Goal: Information Seeking & Learning: Check status

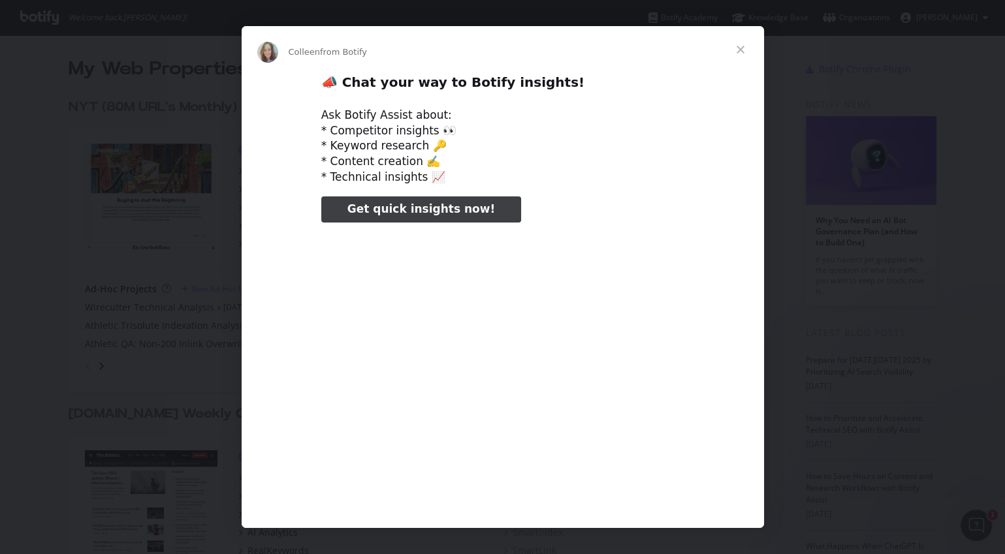
type input "131911"
click at [745, 53] on span "Close" at bounding box center [740, 49] width 47 height 47
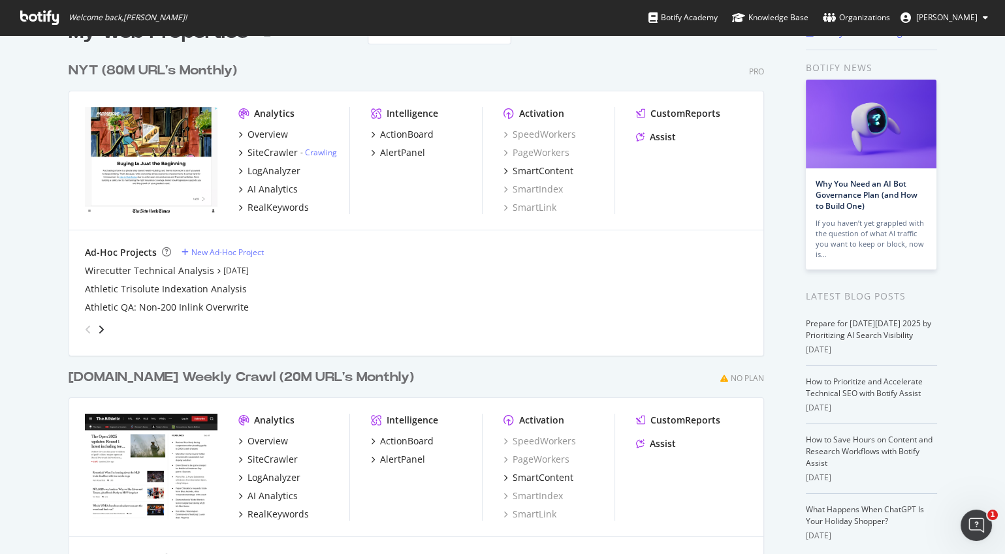
scroll to position [40, 0]
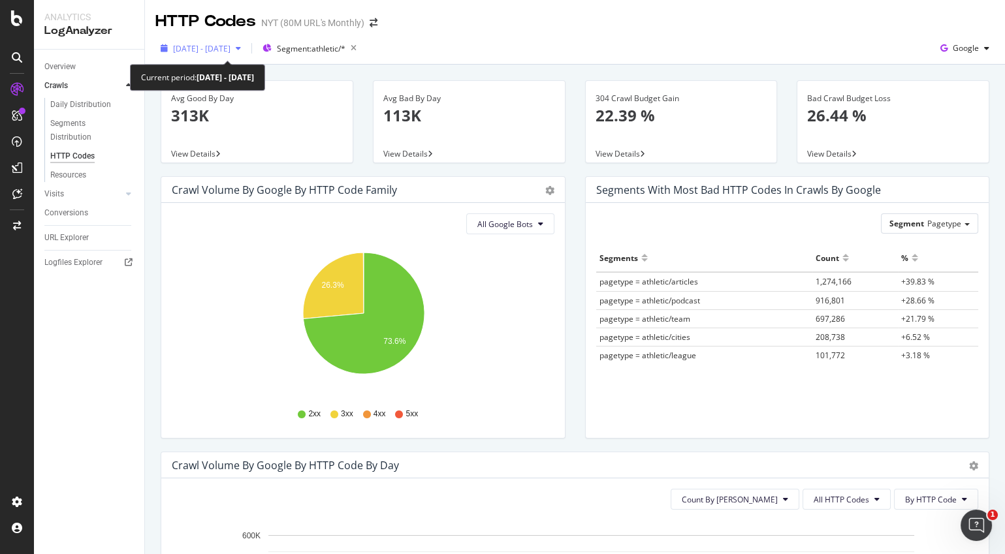
click at [241, 49] on icon "button" at bounding box center [238, 48] width 5 height 8
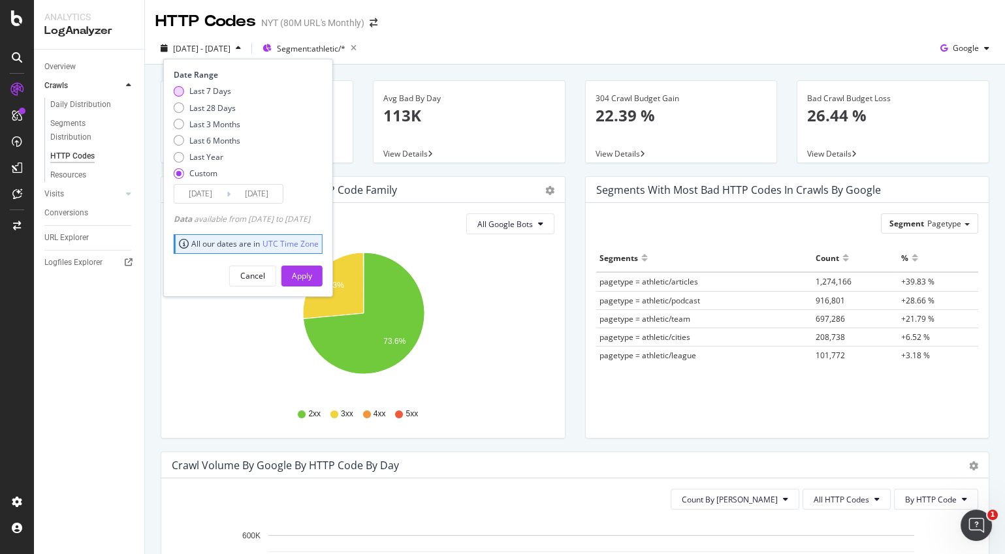
click at [180, 89] on div "Last 7 Days" at bounding box center [179, 91] width 10 height 10
type input "[DATE]"
click at [312, 272] on div "Apply" at bounding box center [302, 275] width 20 height 11
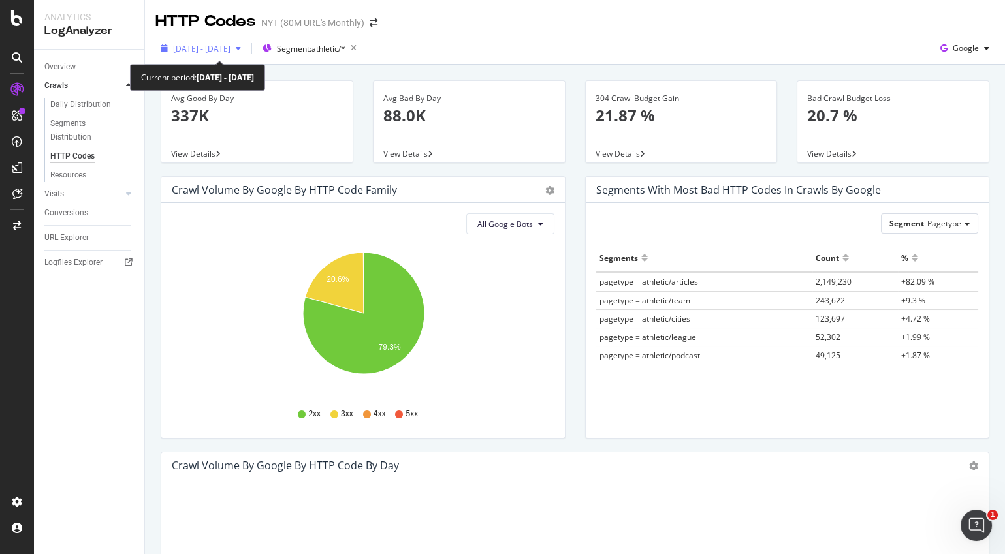
click at [230, 46] on span "2025 Mar. 26th - Apr. 26th" at bounding box center [201, 48] width 57 height 11
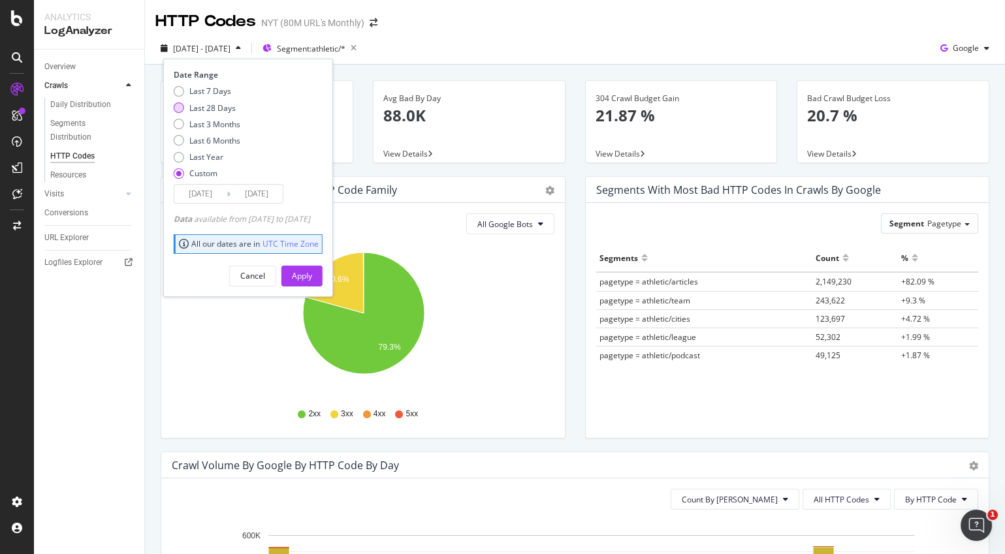
click at [178, 107] on div "Last 28 Days" at bounding box center [179, 107] width 10 height 10
type input "2025/09/12"
type input "2025/10/09"
click at [312, 276] on div "Apply" at bounding box center [302, 275] width 20 height 11
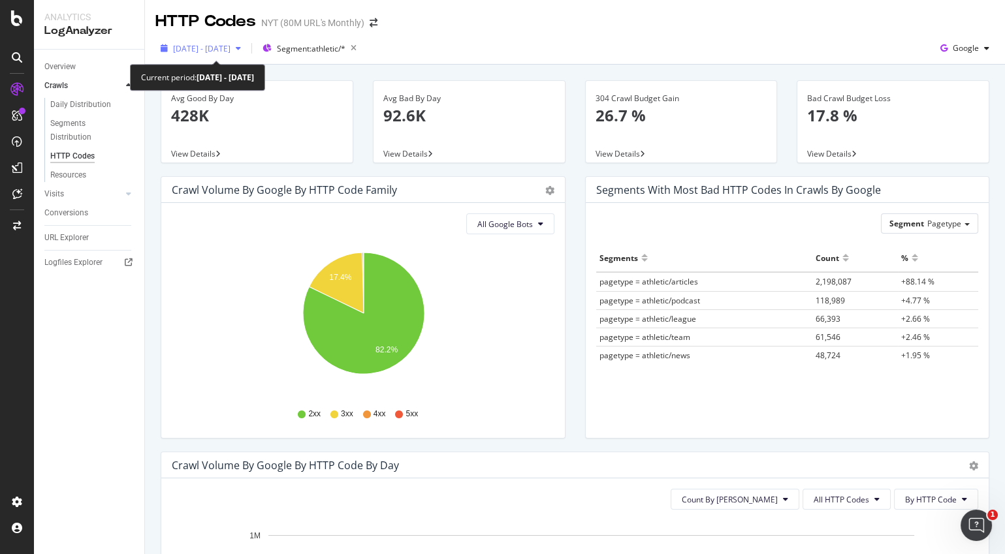
click at [241, 48] on icon "button" at bounding box center [238, 48] width 5 height 8
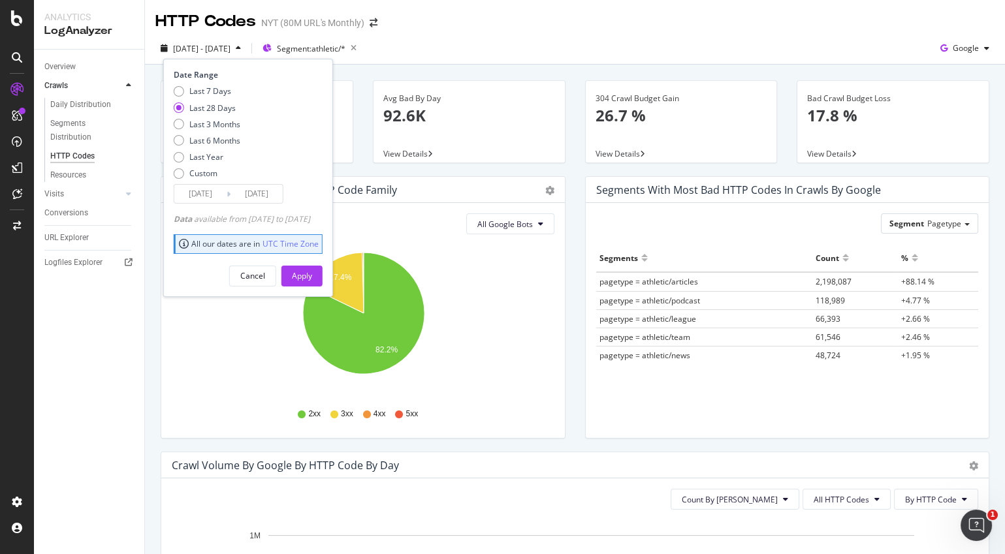
click at [202, 191] on input "2025/09/12" at bounding box center [200, 194] width 52 height 18
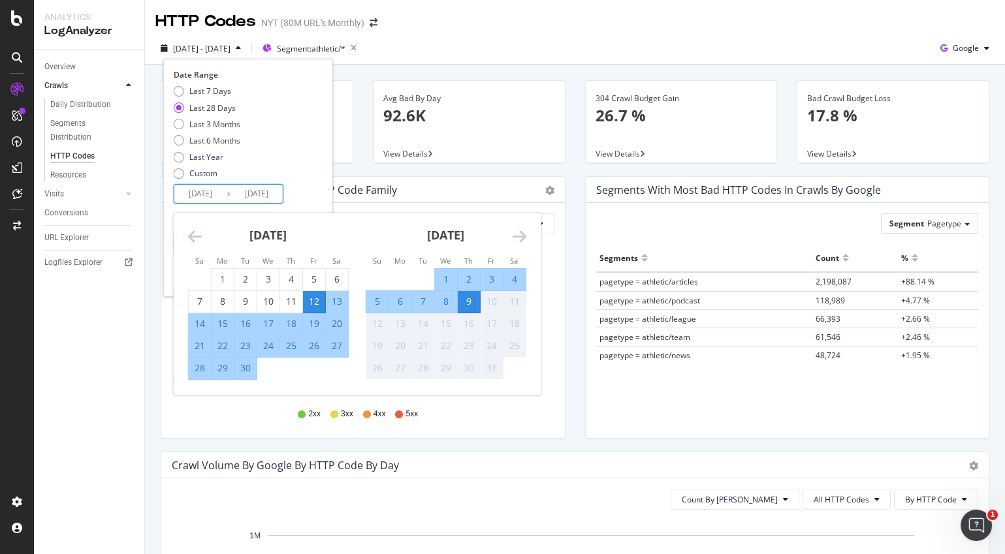
click at [197, 240] on icon "Move backward to switch to the previous month." at bounding box center [195, 236] width 14 height 16
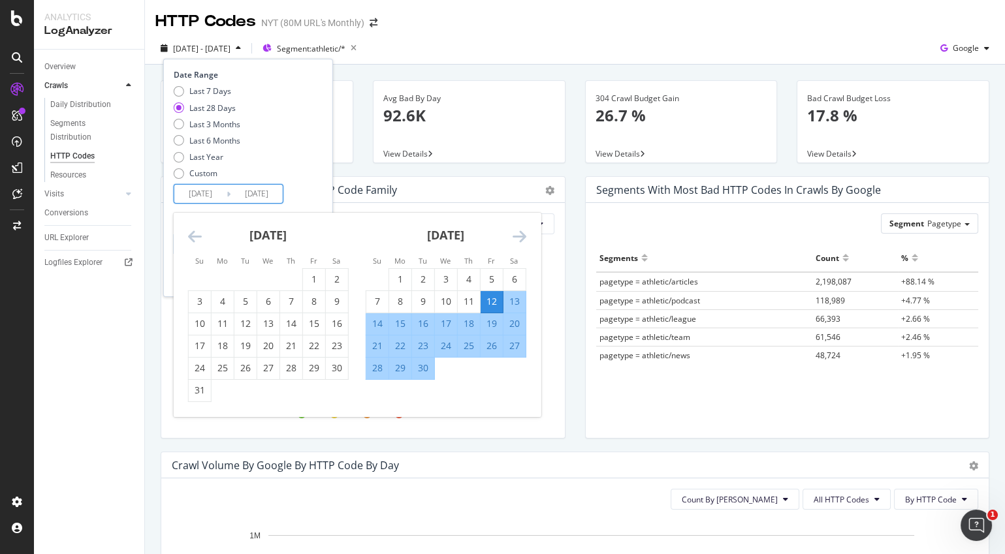
click at [197, 240] on icon "Move backward to switch to the previous month." at bounding box center [195, 236] width 14 height 16
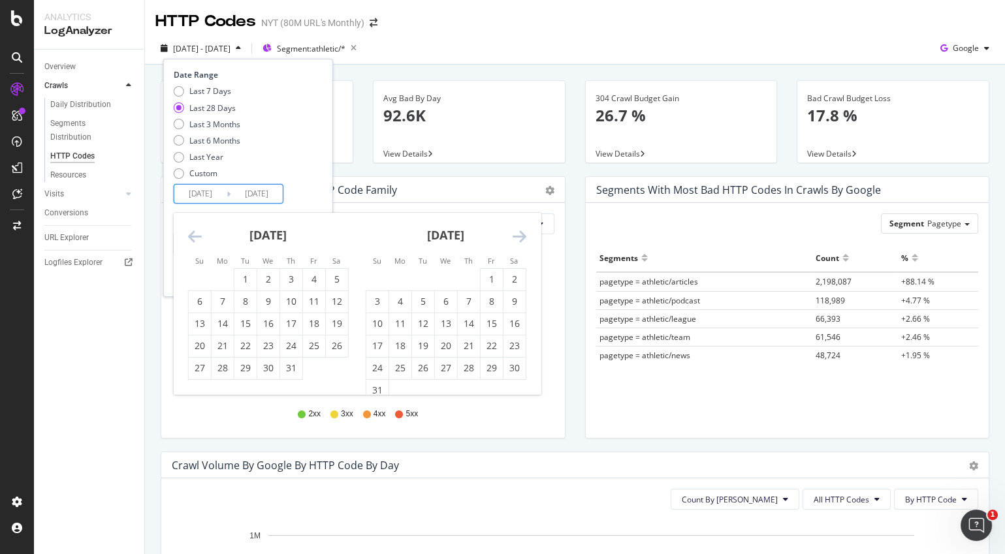
click at [197, 240] on icon "Move backward to switch to the previous month." at bounding box center [195, 236] width 14 height 16
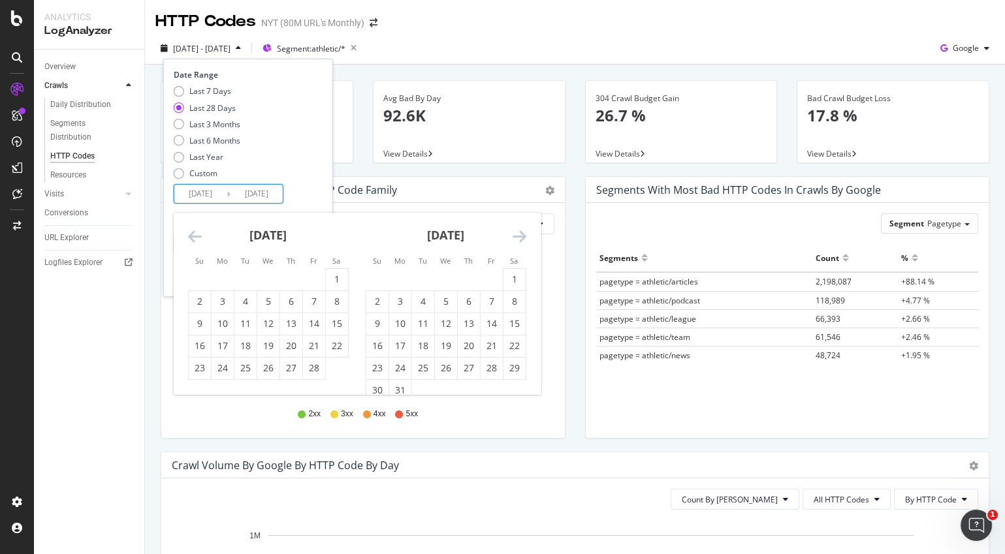
click at [197, 240] on icon "Move backward to switch to the previous month." at bounding box center [195, 236] width 14 height 16
click at [266, 277] on div "1" at bounding box center [268, 279] width 22 height 13
type input "2025/01/01"
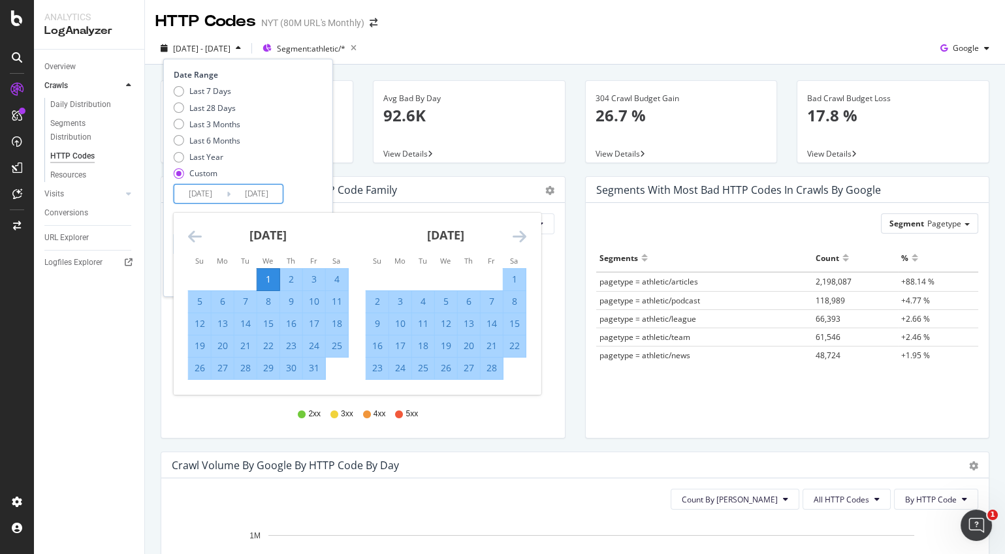
click at [317, 366] on div "31" at bounding box center [314, 368] width 22 height 13
type input "2025/01/31"
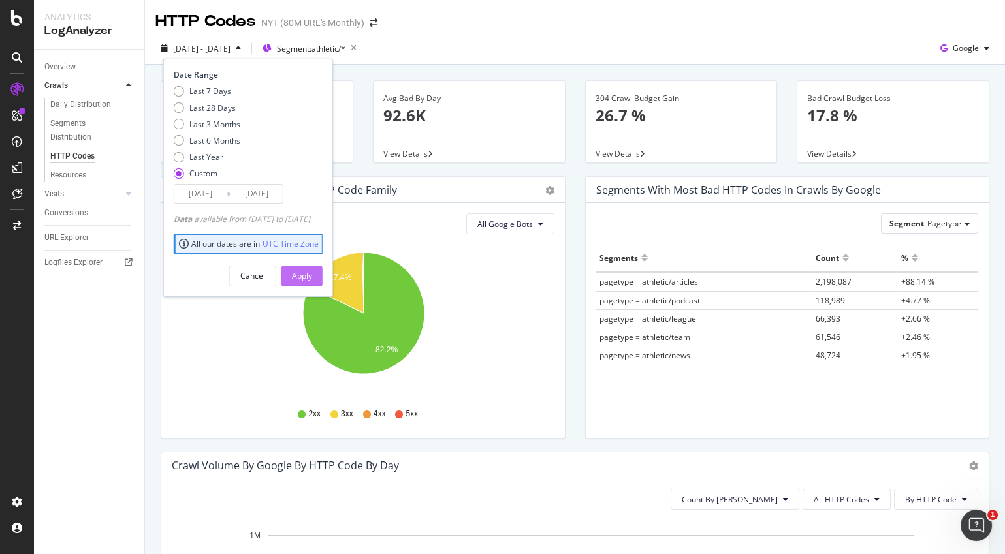
click at [312, 274] on div "Apply" at bounding box center [302, 275] width 20 height 11
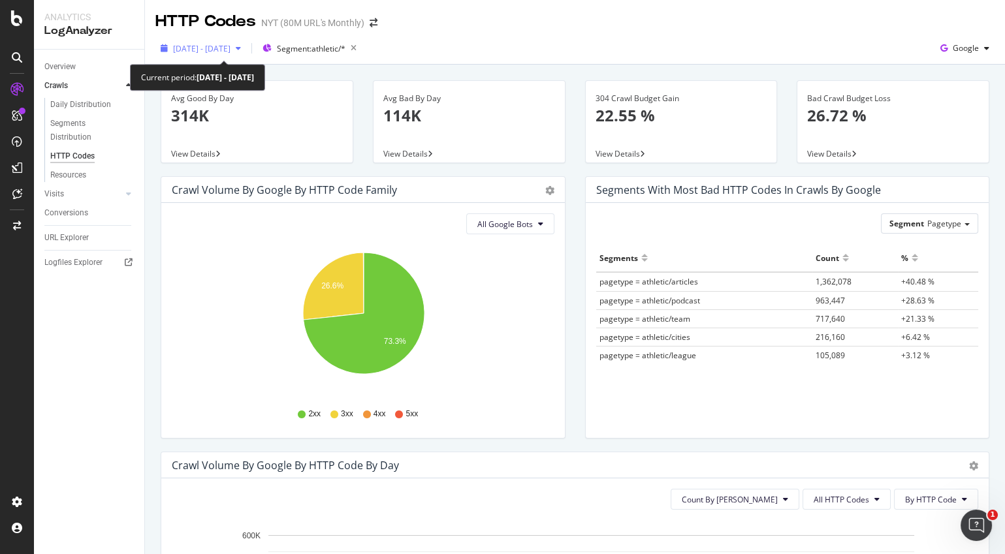
click at [210, 47] on span "2025 Jan. 1st - 2025 Jan. 31st" at bounding box center [201, 48] width 57 height 11
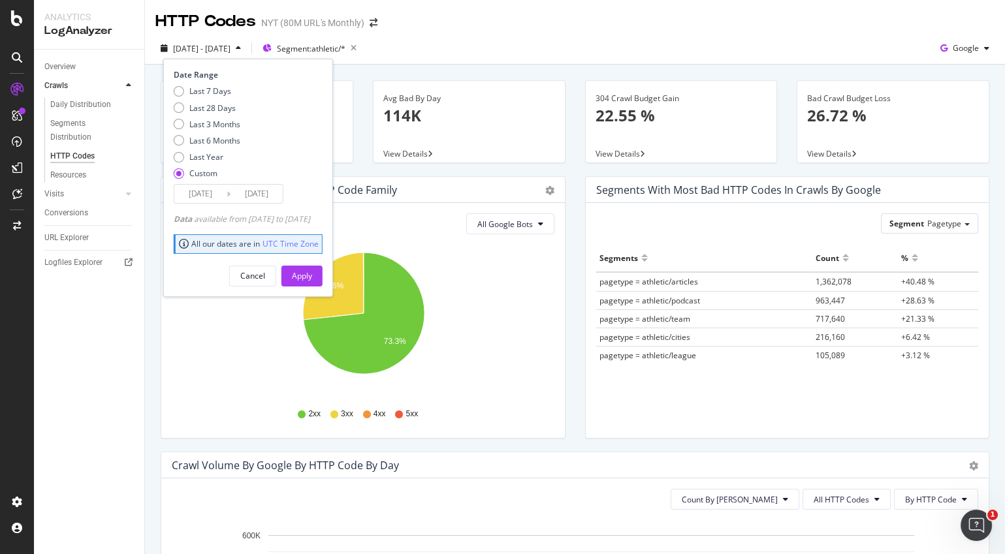
click at [209, 187] on input "2025/01/01" at bounding box center [200, 194] width 52 height 18
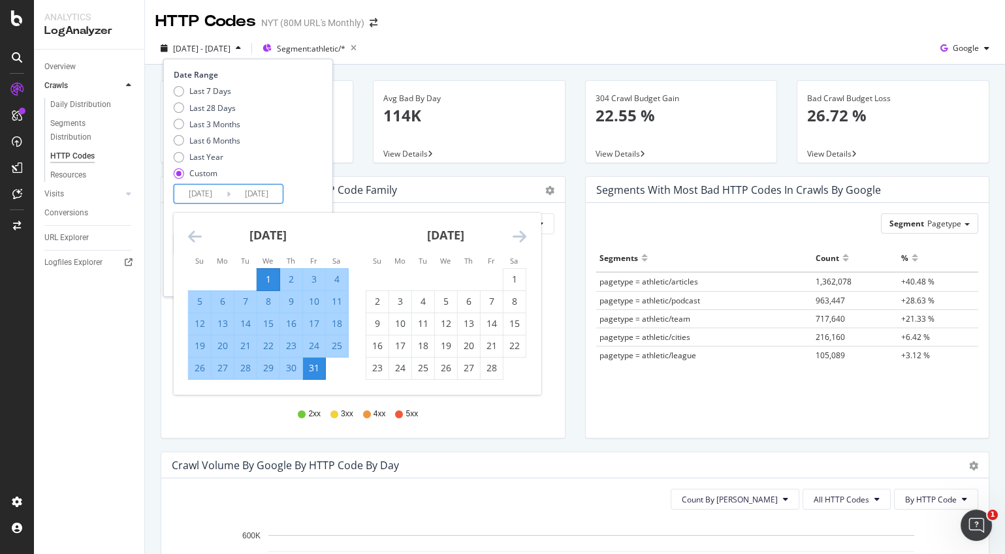
click at [201, 234] on div "January 2025" at bounding box center [268, 240] width 161 height 55
click at [191, 235] on icon "Move backward to switch to the previous month." at bounding box center [195, 236] width 14 height 16
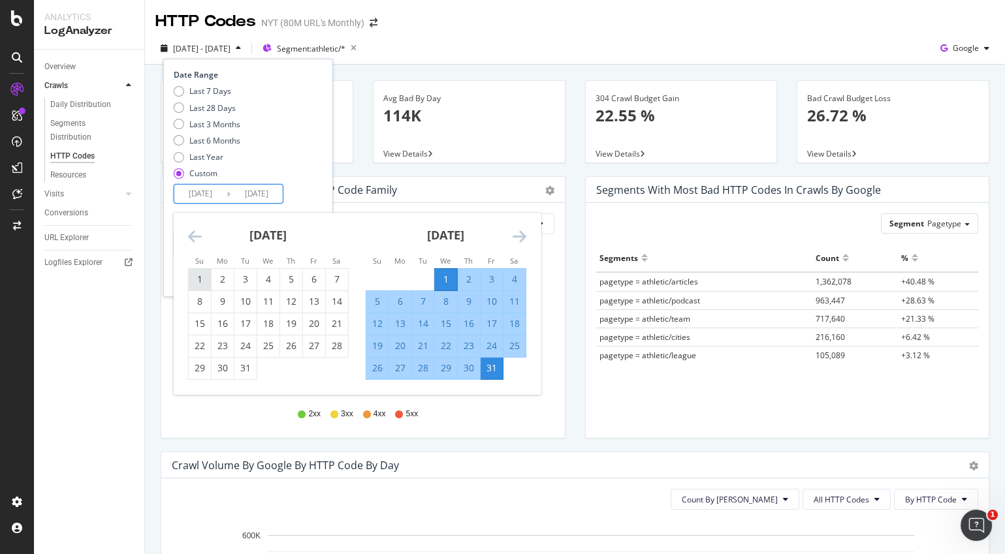
click at [203, 277] on div "1" at bounding box center [200, 279] width 22 height 13
type input "2024/12/01"
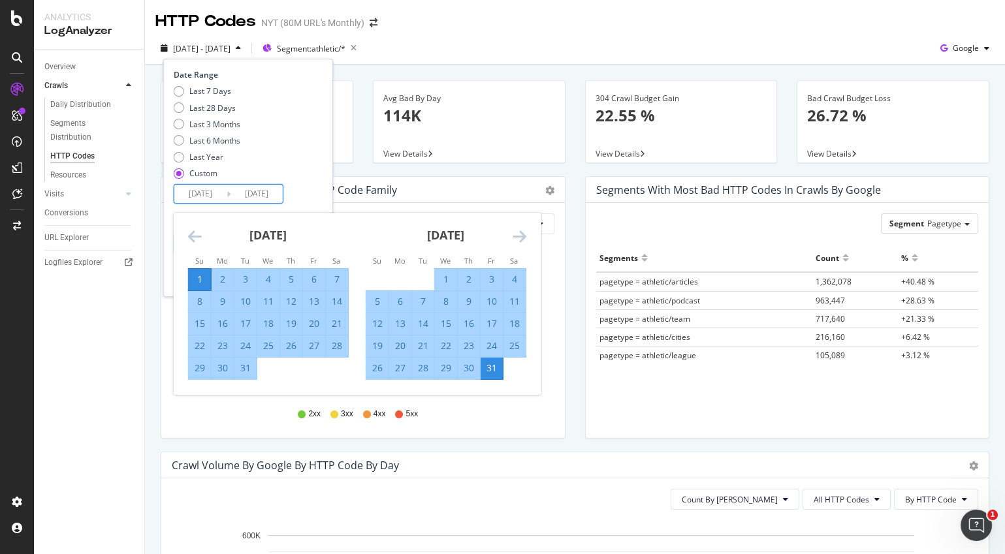
click at [251, 368] on div "31" at bounding box center [245, 368] width 22 height 13
type input "2024/12/31"
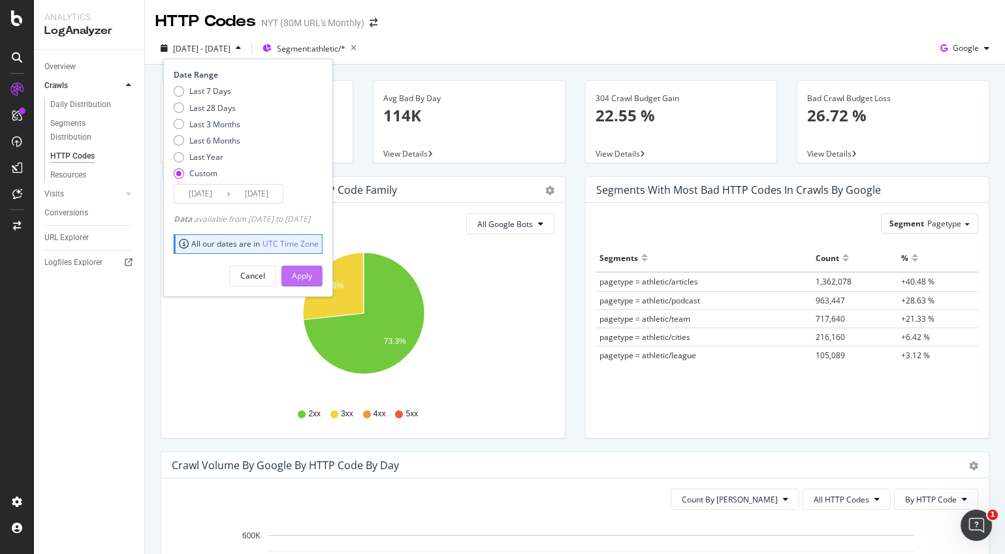
click at [312, 272] on div "Apply" at bounding box center [302, 275] width 20 height 11
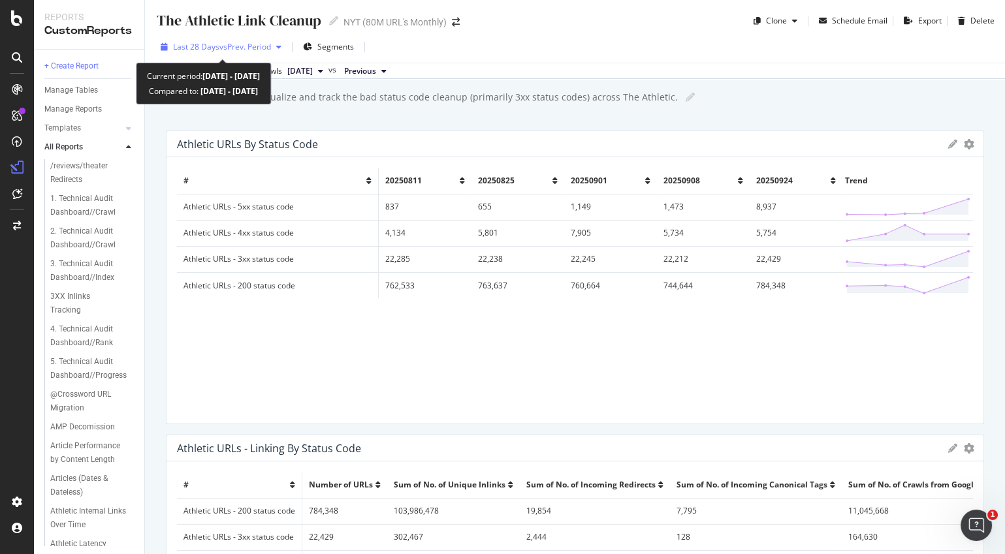
click at [281, 45] on icon "button" at bounding box center [278, 47] width 5 height 8
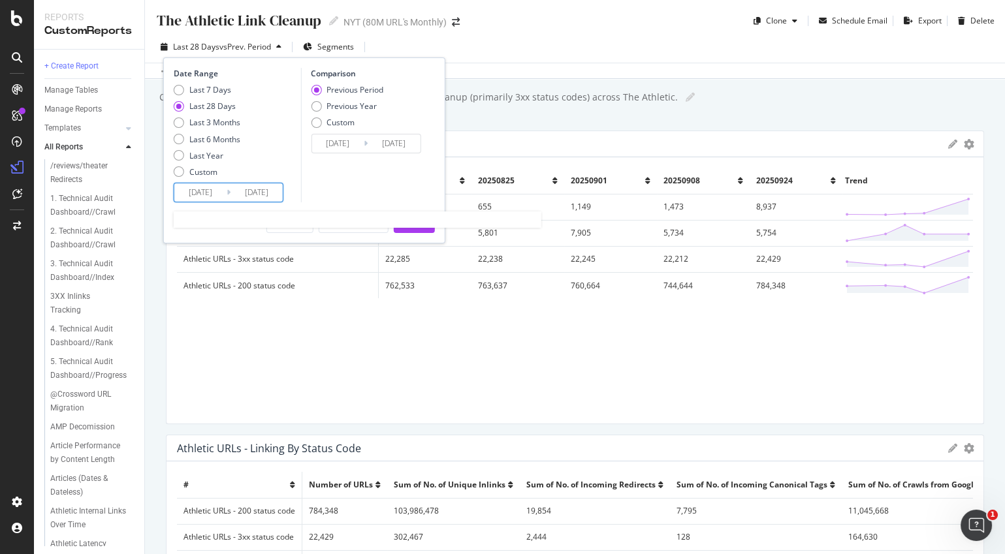
click at [207, 194] on input "2025/09/12" at bounding box center [200, 192] width 52 height 18
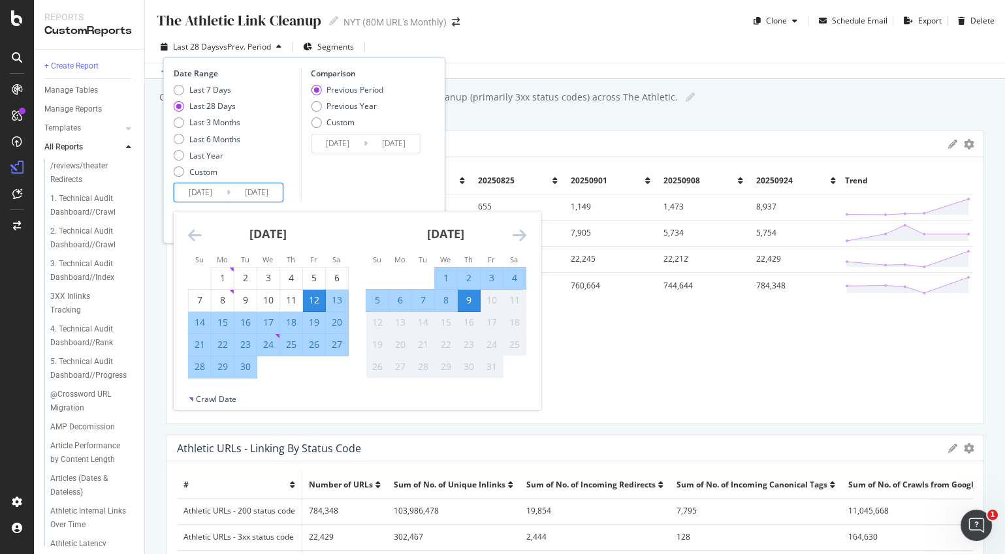
click at [188, 227] on icon "Move backward to switch to the previous month." at bounding box center [195, 235] width 14 height 16
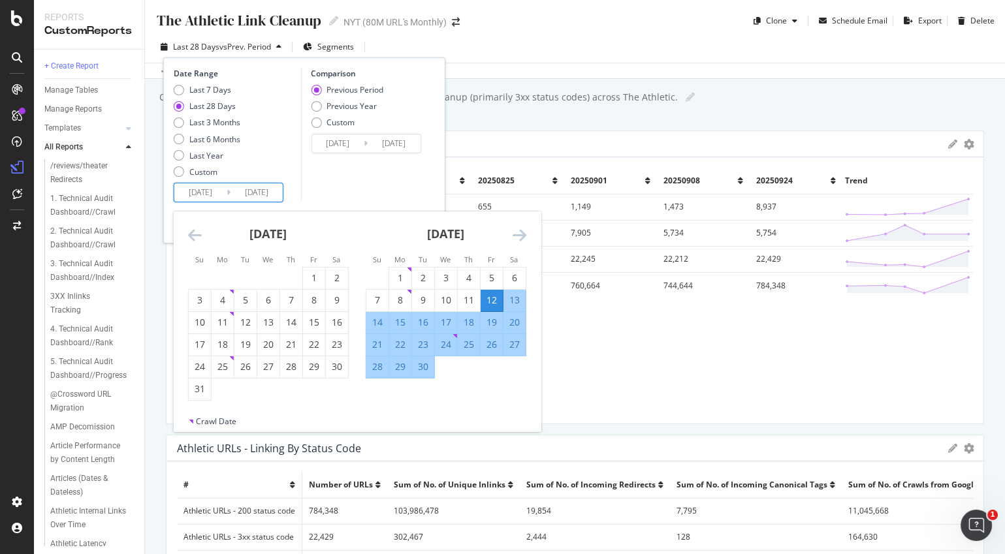
click at [188, 227] on icon "Move backward to switch to the previous month." at bounding box center [195, 235] width 14 height 16
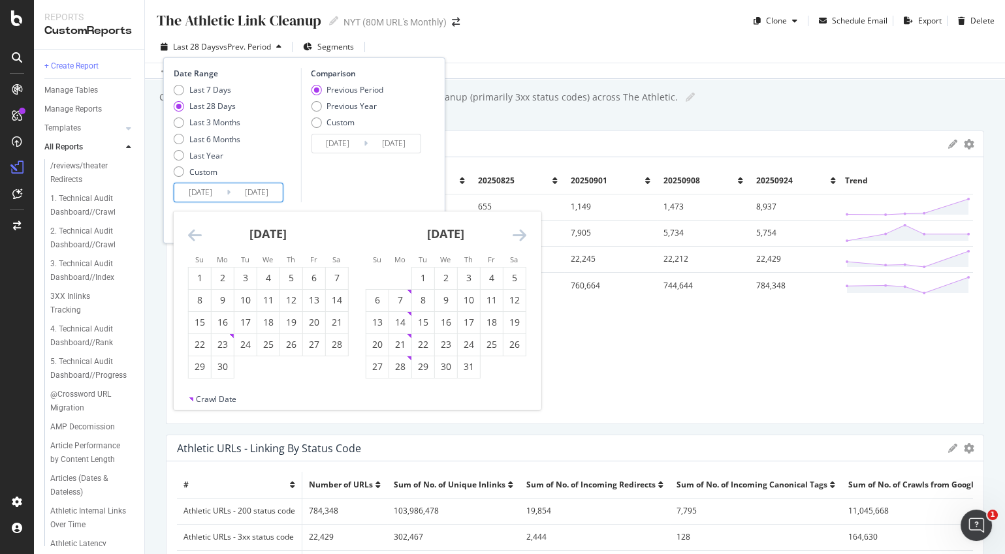
click at [188, 227] on icon "Move backward to switch to the previous month." at bounding box center [195, 235] width 14 height 16
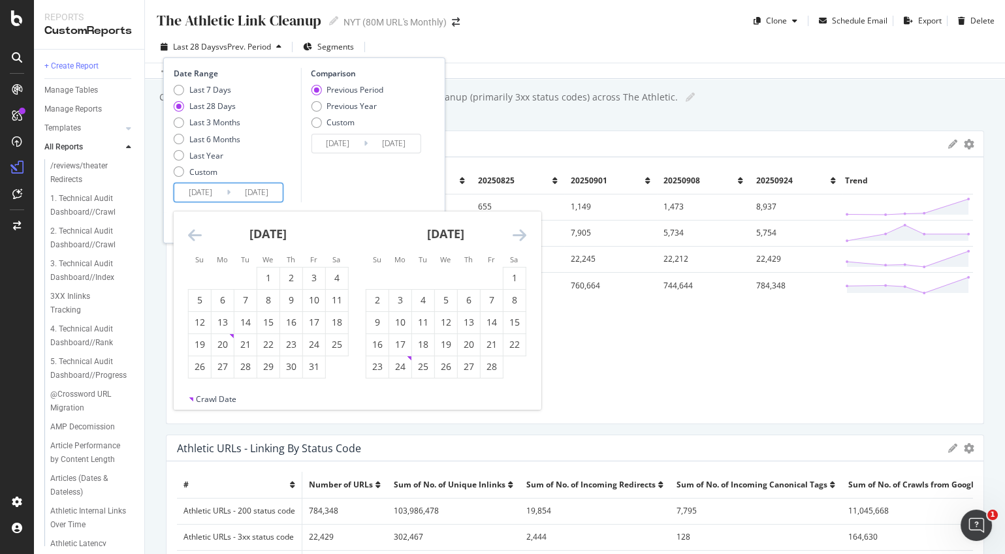
click at [188, 227] on icon "Move backward to switch to the previous month." at bounding box center [195, 235] width 14 height 16
click at [444, 279] on div "1" at bounding box center [446, 278] width 22 height 13
type input "2025/01/01"
type input "2024/03/24"
type input "2024/12/31"
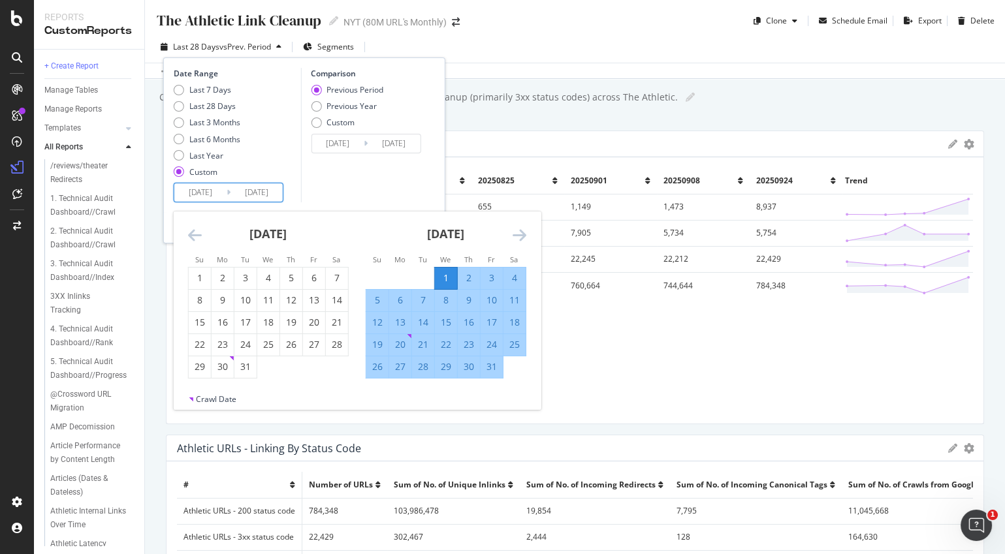
click at [611, 375] on div "# 20250811 20250825 20250901 20250908 20250924 Trend Athletic URLs - 5xx status…" at bounding box center [575, 290] width 796 height 245
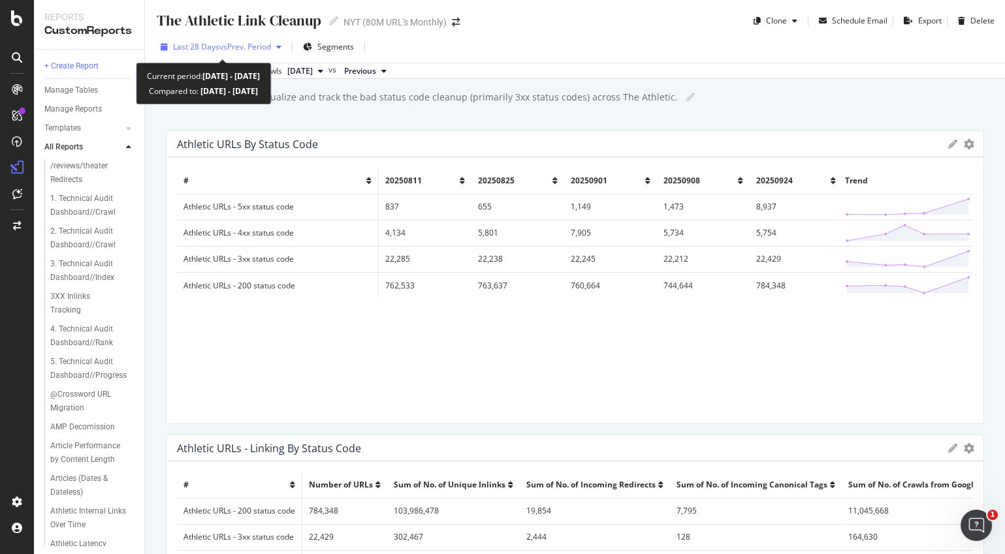
click at [229, 48] on span "vs Prev. Period" at bounding box center [245, 46] width 52 height 11
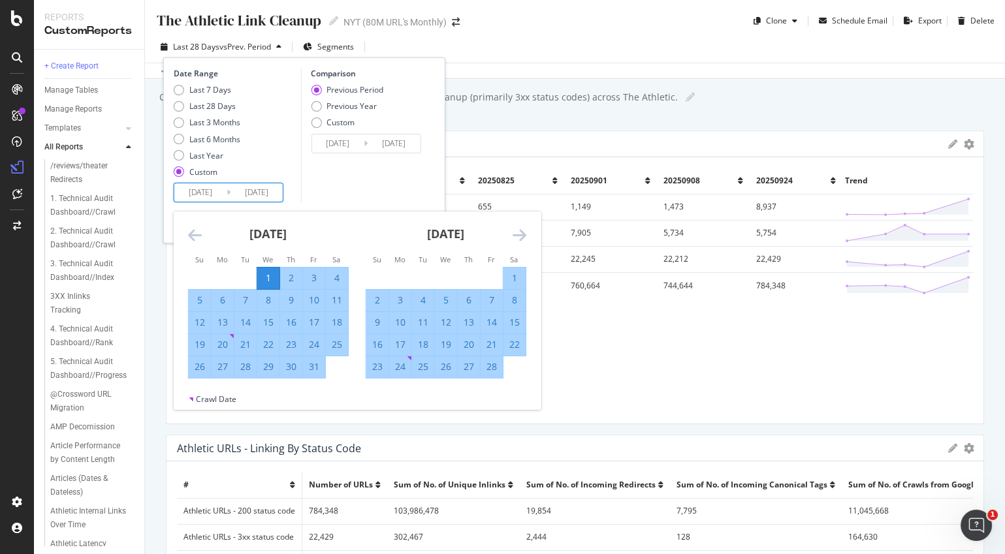
click at [200, 193] on input "2025/01/01" at bounding box center [200, 192] width 52 height 18
click at [273, 276] on div "1" at bounding box center [268, 278] width 22 height 13
click at [322, 368] on div "31" at bounding box center [314, 366] width 22 height 13
type input "2025/01/31"
type input "2024/12/01"
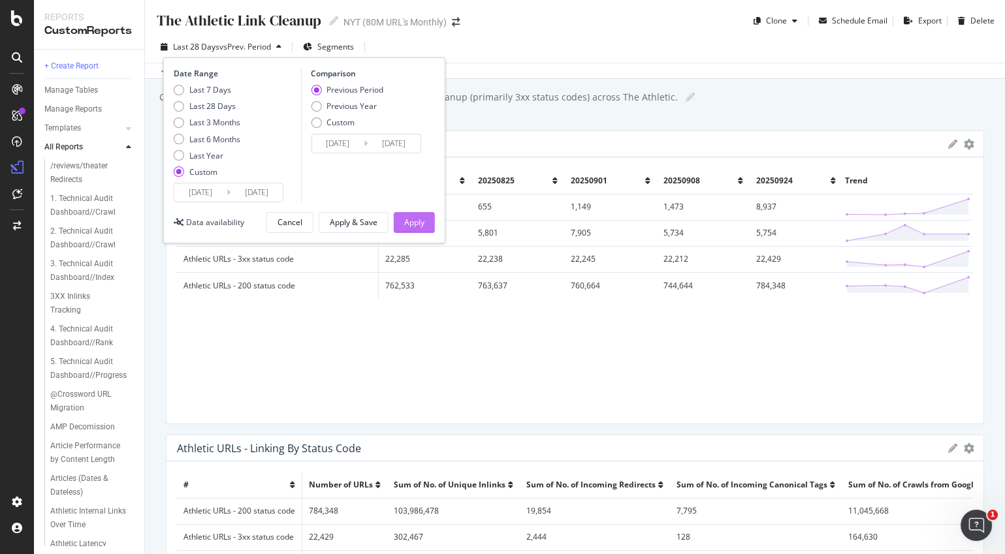
click at [417, 224] on div "Apply" at bounding box center [414, 222] width 20 height 11
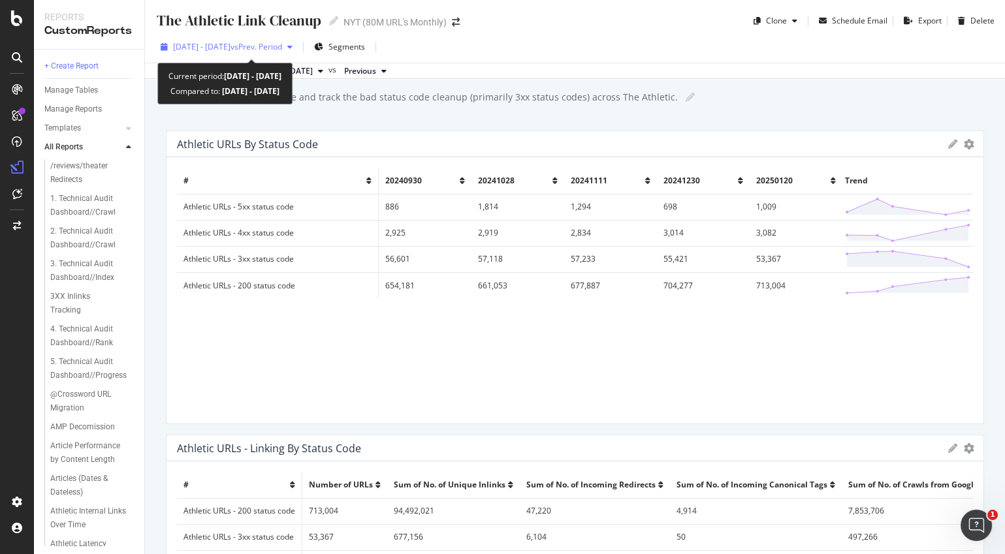
click at [282, 52] on span "vs Prev. Period" at bounding box center [256, 46] width 52 height 11
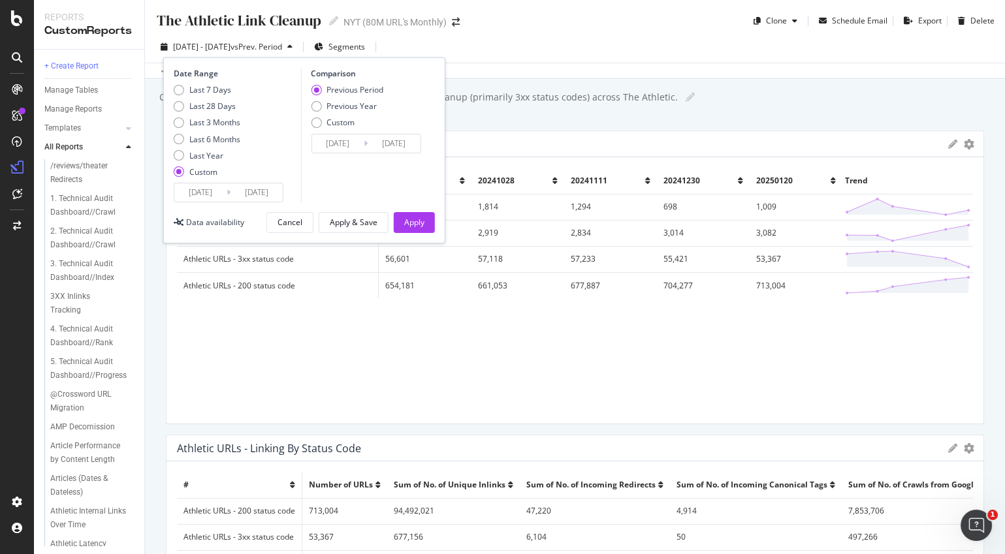
click at [208, 195] on input "2025/01/01" at bounding box center [200, 192] width 52 height 18
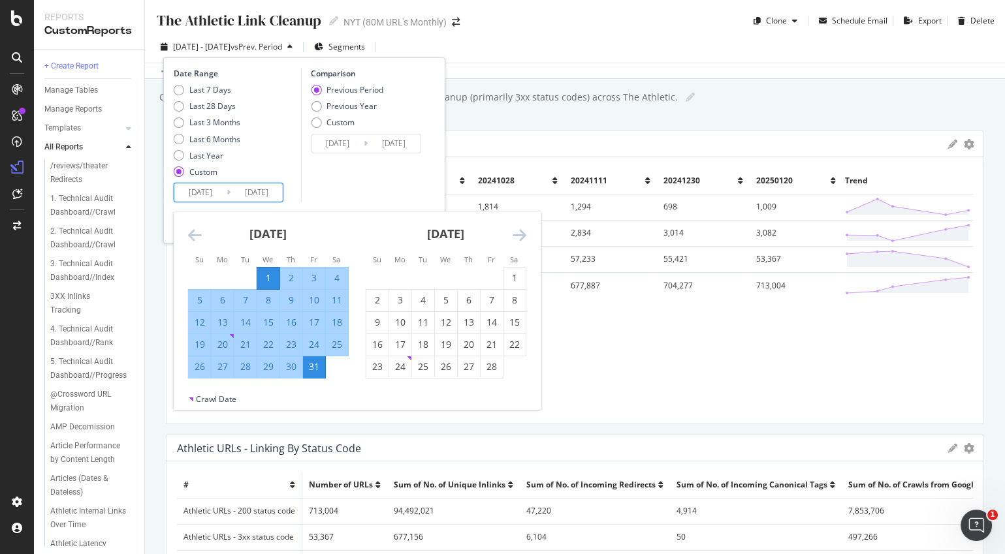
click at [189, 236] on icon "Move backward to switch to the previous month." at bounding box center [195, 235] width 14 height 16
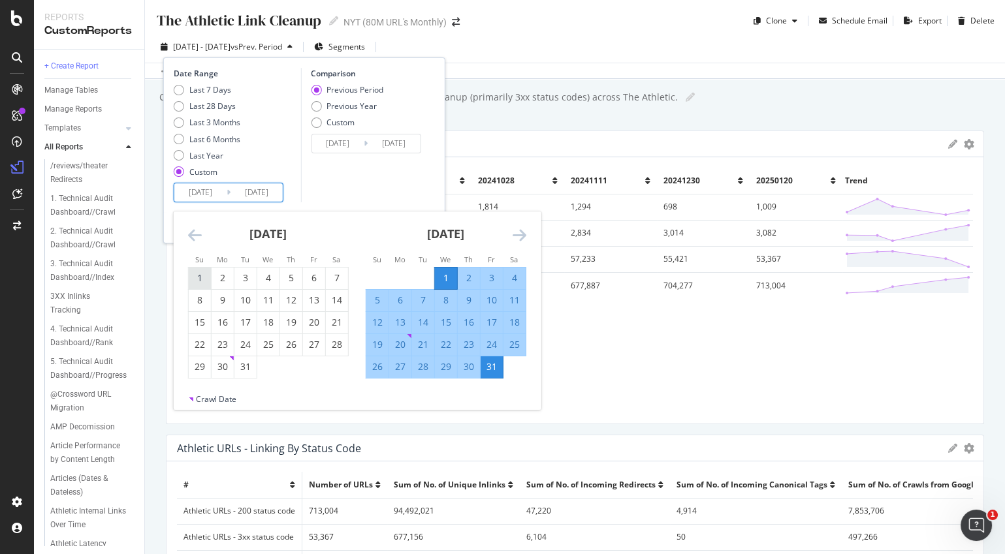
click at [205, 277] on div "1" at bounding box center [200, 278] width 22 height 13
type input "2024/12/01"
type input "2024/09/29"
type input "2024/11/30"
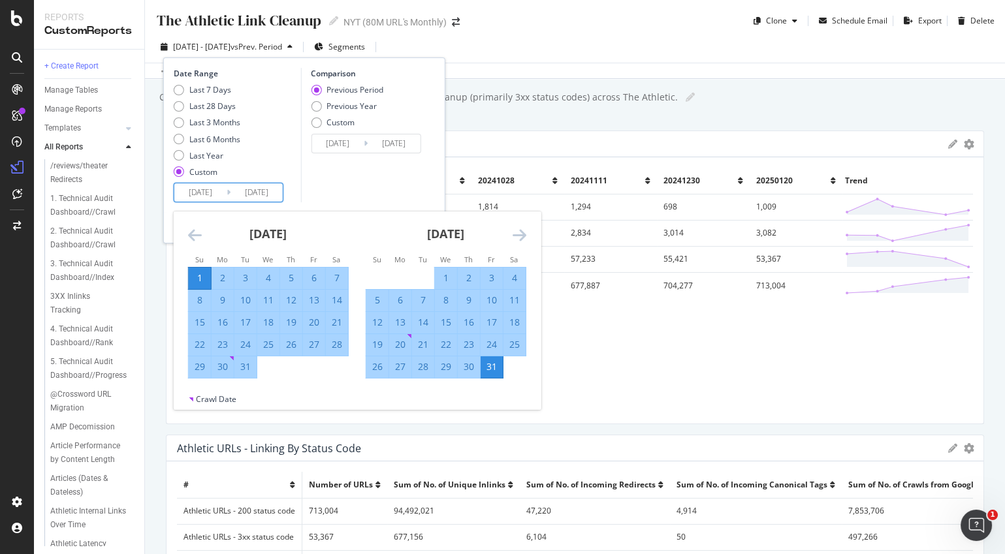
click at [244, 372] on div "31" at bounding box center [245, 366] width 22 height 13
type input "2024/12/31"
type input "2024/10/30"
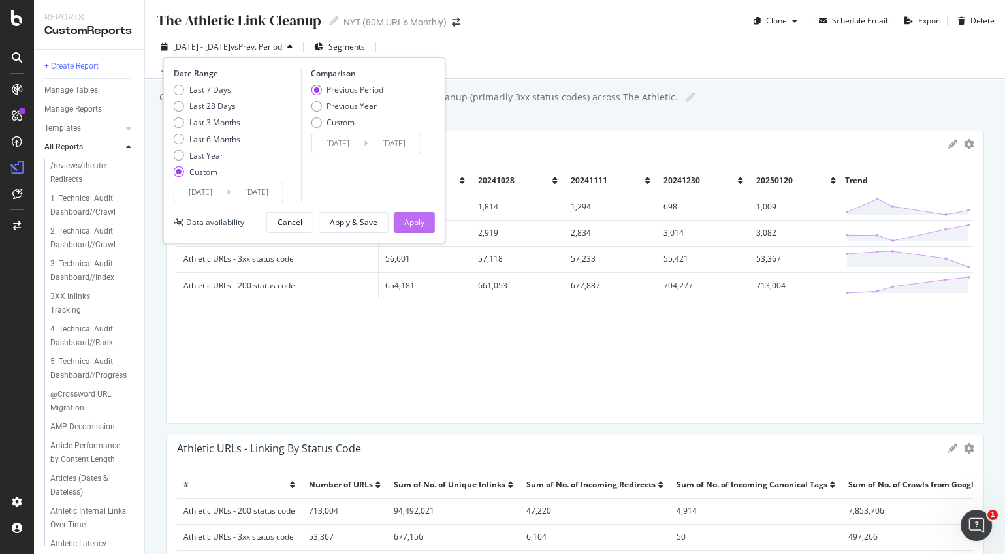
click at [409, 225] on div "Apply" at bounding box center [414, 222] width 20 height 11
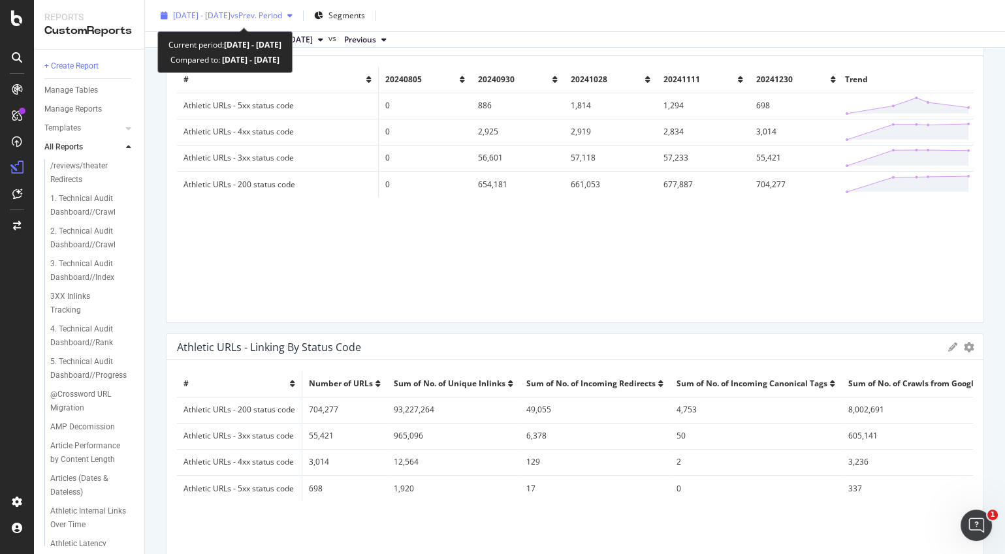
click at [282, 18] on span "vs Prev. Period" at bounding box center [256, 15] width 52 height 11
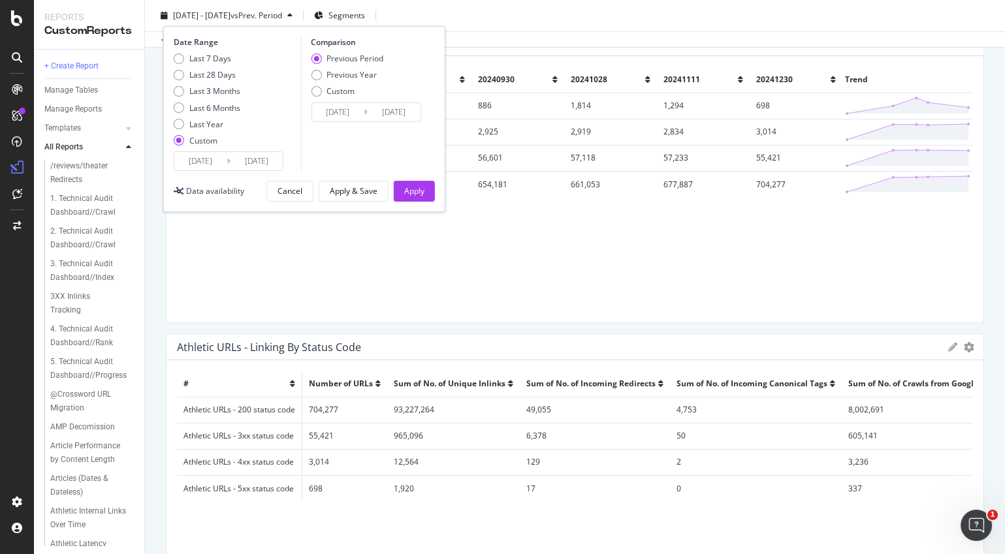
click at [205, 164] on input "2024/12/01" at bounding box center [200, 161] width 52 height 18
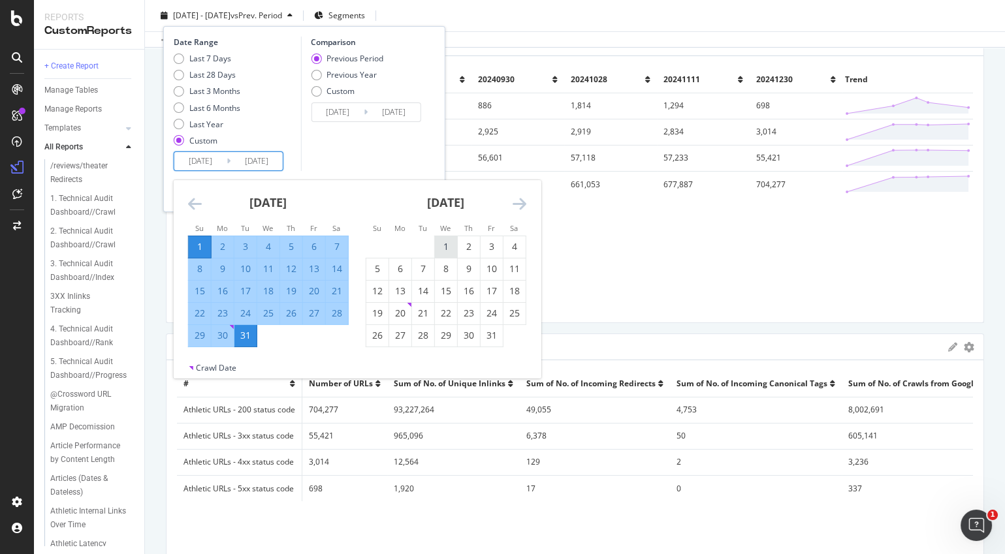
click at [441, 246] on div "1" at bounding box center [446, 246] width 22 height 13
type input "2025/01/01"
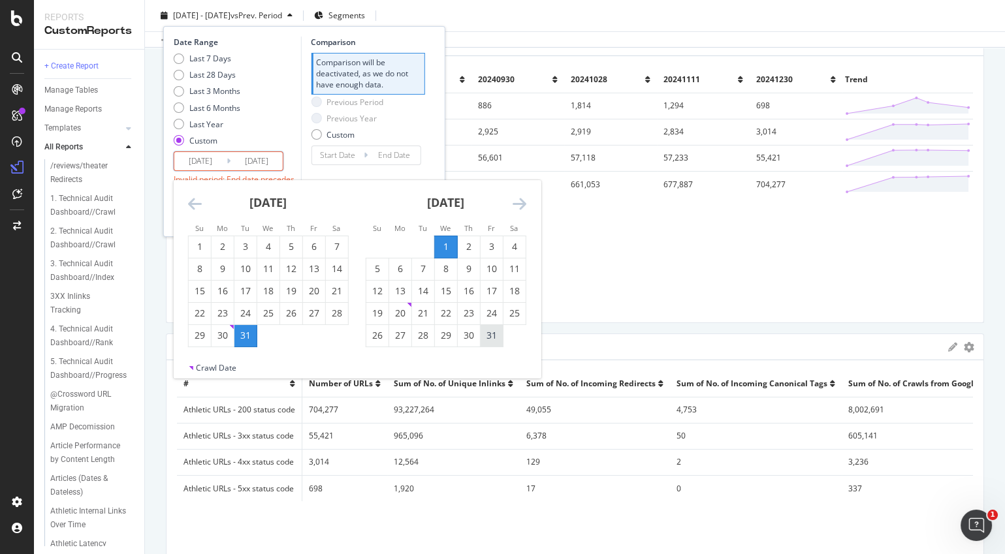
click at [486, 333] on div "31" at bounding box center [491, 335] width 22 height 13
type input "2025/01/31"
type input "2024/12/01"
type input "2024/12/31"
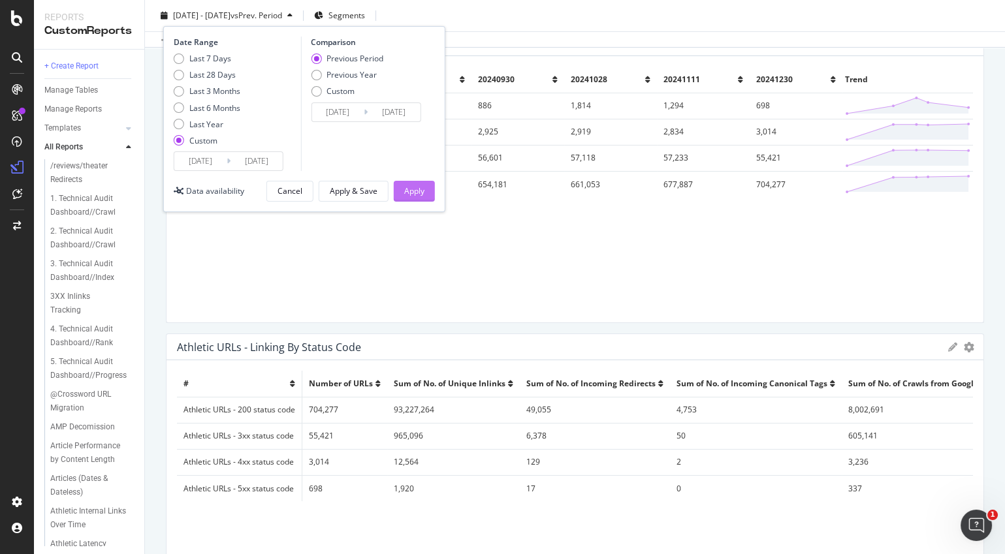
click at [417, 193] on div "Apply" at bounding box center [414, 190] width 20 height 11
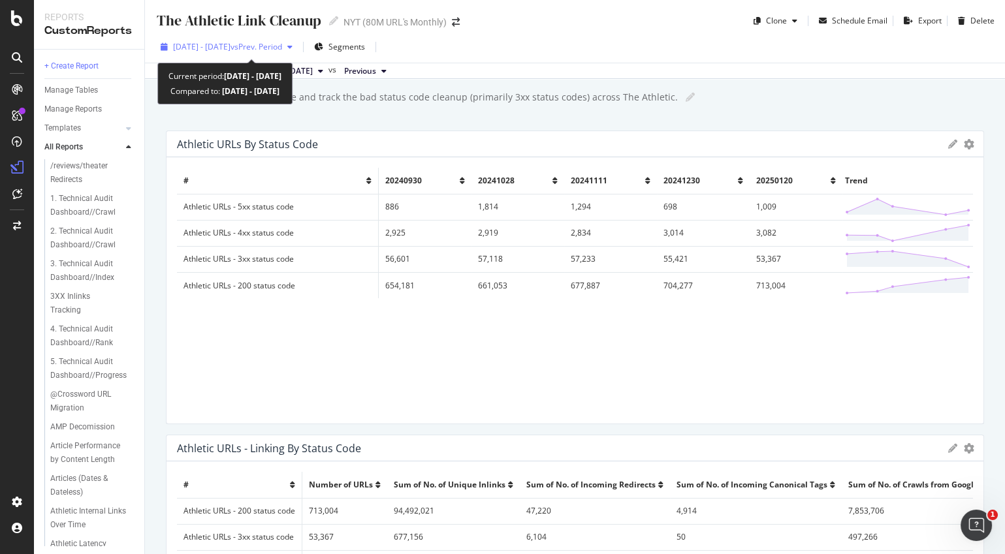
click at [230, 45] on span "2025 Jan. 1st - 2025 Jan. 31st" at bounding box center [201, 46] width 57 height 11
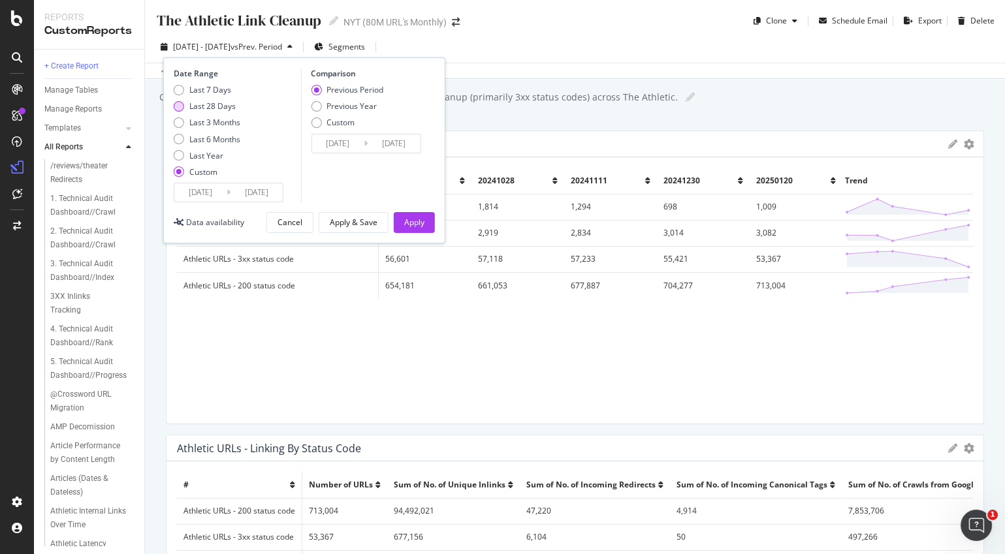
click at [180, 106] on div "Last 28 Days" at bounding box center [179, 106] width 10 height 10
type input "2025/09/12"
type input "2025/10/09"
type input "2025/08/15"
type input "2025/09/11"
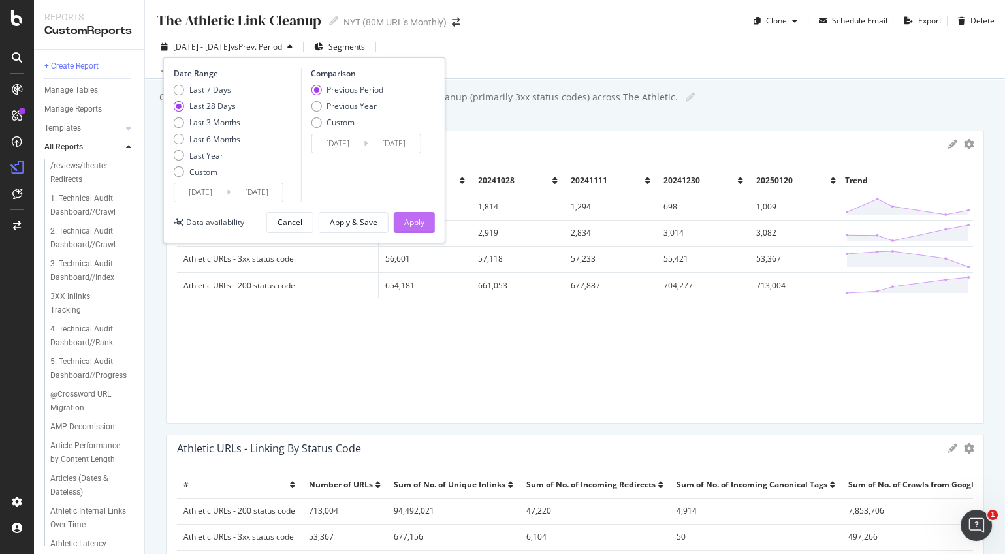
click at [411, 221] on div "Apply" at bounding box center [414, 222] width 20 height 11
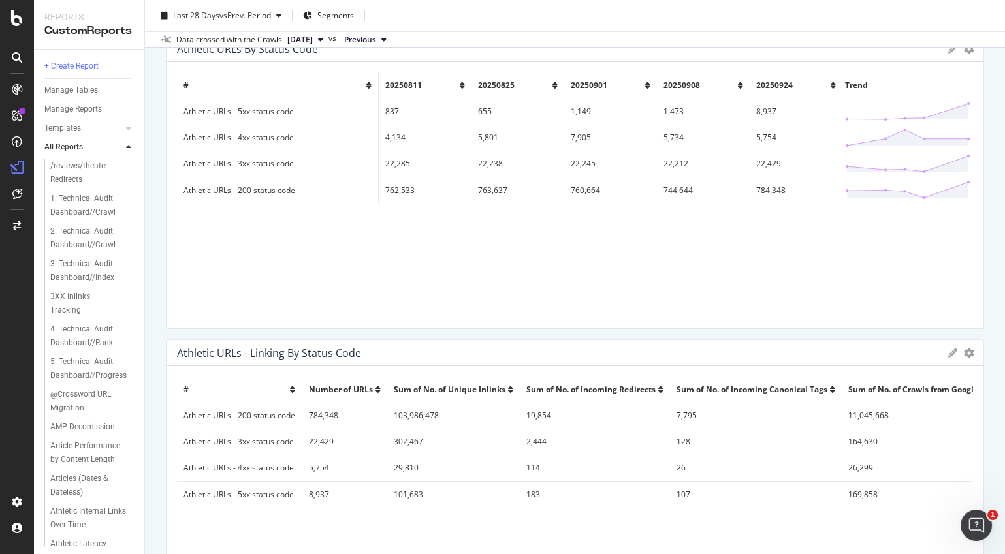
scroll to position [76, 0]
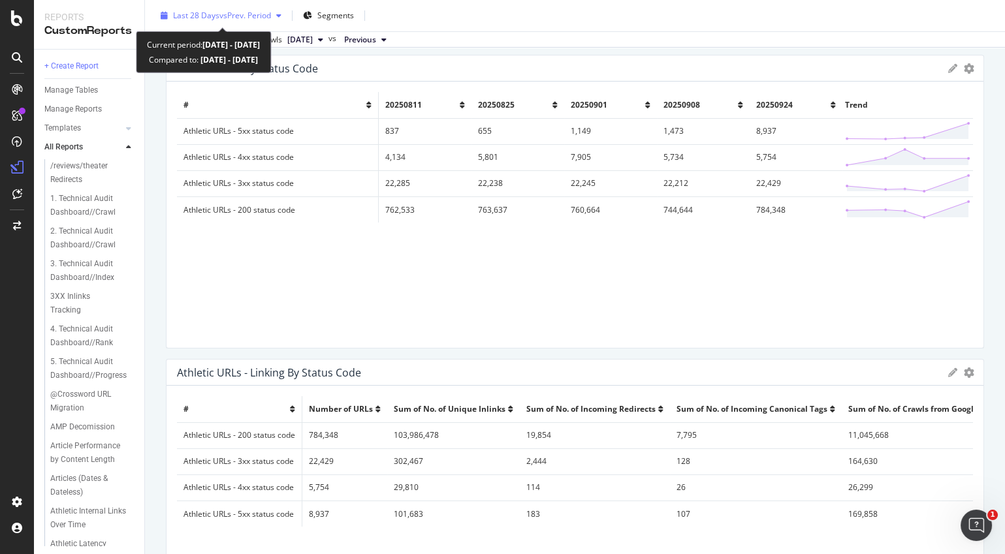
click at [263, 14] on span "vs Prev. Period" at bounding box center [245, 15] width 52 height 11
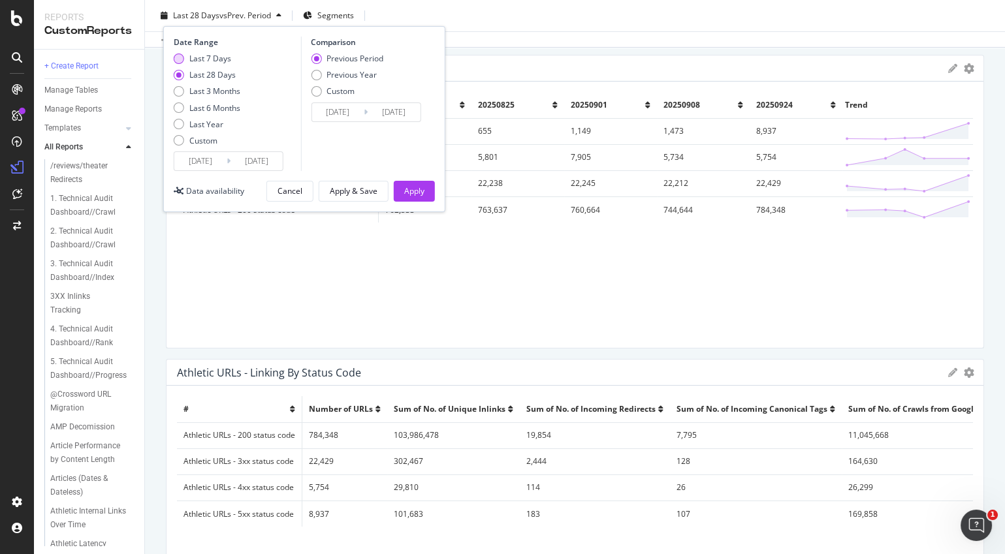
click at [181, 59] on div "Last 7 Days" at bounding box center [179, 59] width 10 height 10
type input "2025/10/03"
type input "2025/09/26"
type input "2025/10/02"
click at [417, 189] on div "Apply" at bounding box center [414, 190] width 20 height 11
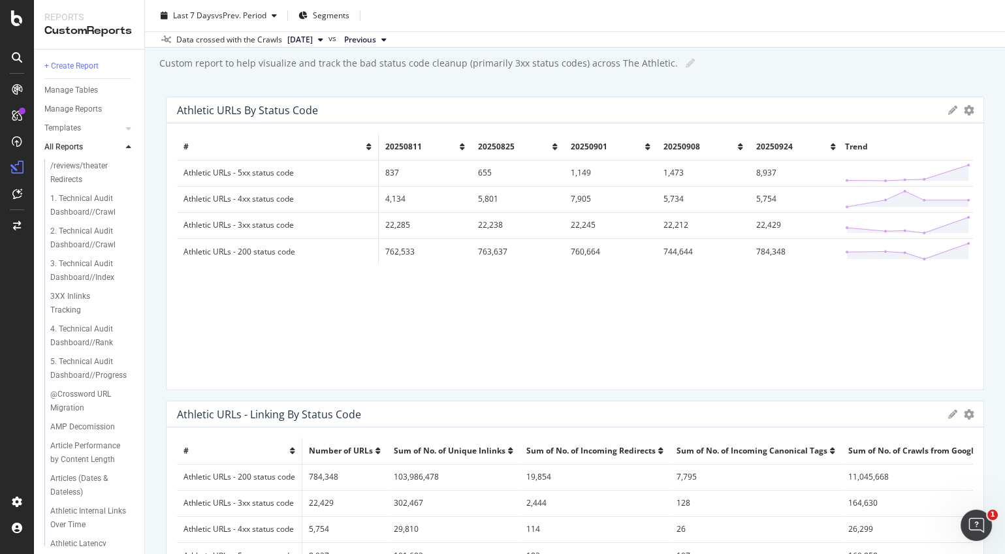
scroll to position [36, 0]
